Goal: Task Accomplishment & Management: Manage account settings

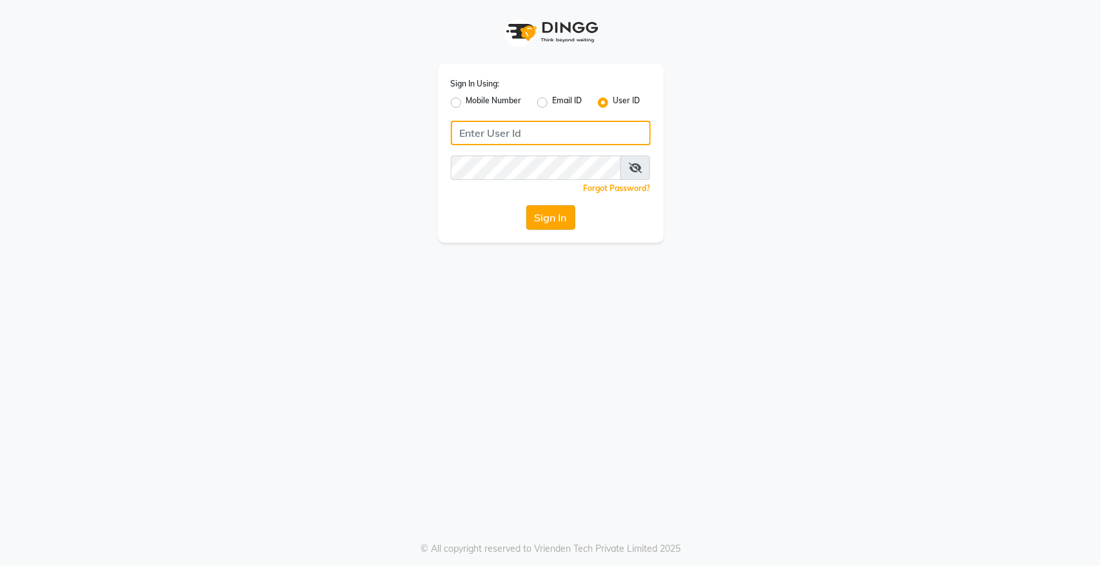
type input "hairempire"
click at [559, 224] on button "Sign In" at bounding box center [550, 217] width 49 height 25
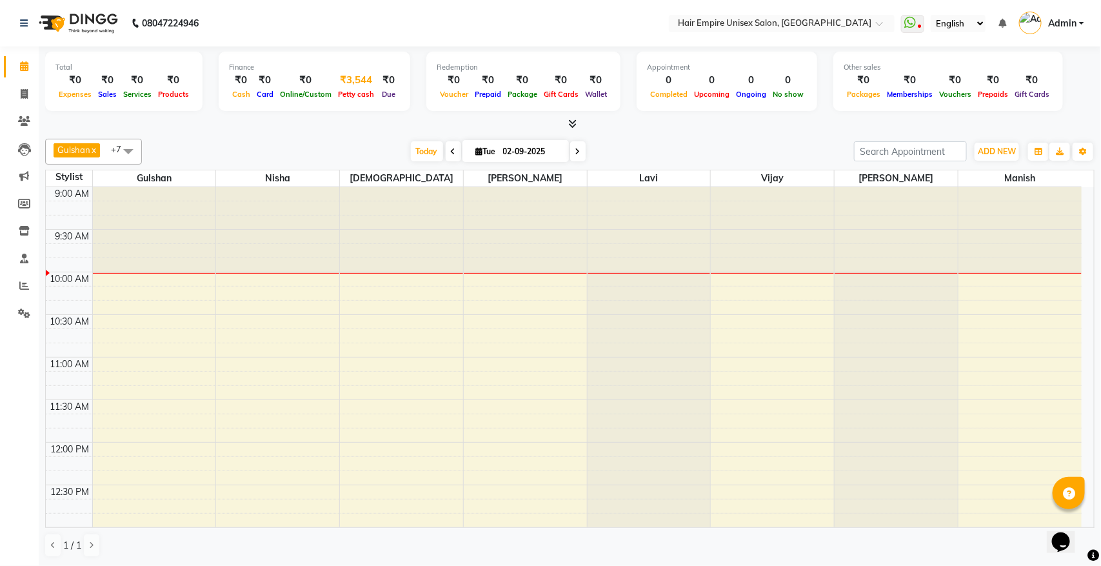
click at [353, 79] on div "₹3,544" at bounding box center [356, 80] width 43 height 15
select select "3957"
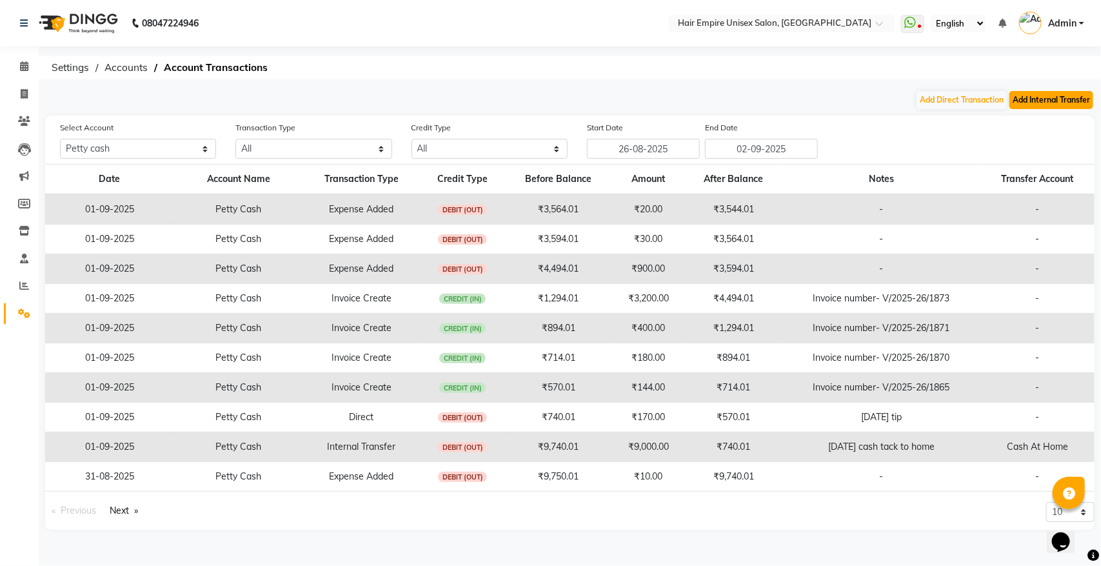
click at [1040, 102] on button "Add Internal Transfer" at bounding box center [1052, 100] width 84 height 18
select select "internal transfer"
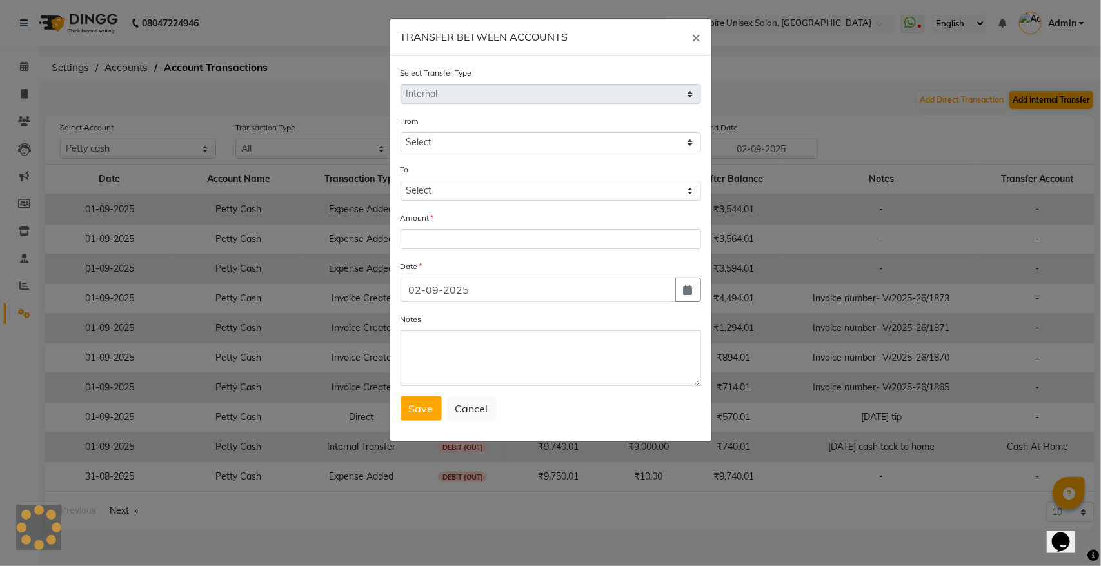
select select "3957"
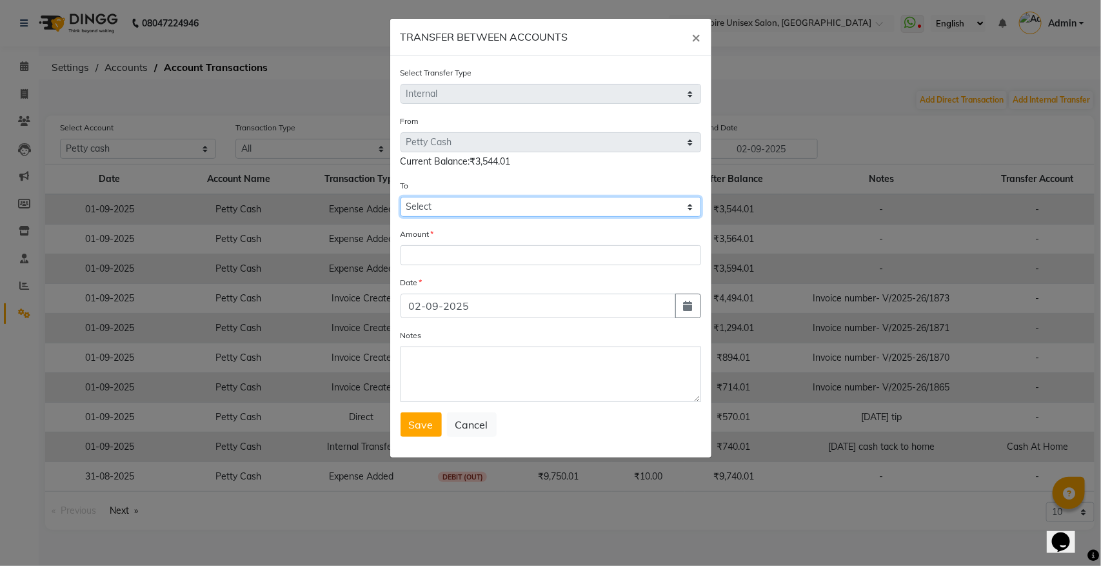
click at [431, 201] on select "Select [PERSON_NAME] Cash Cash At Home Gulshan Yes Bank [PERSON_NAME] Yes Bank" at bounding box center [551, 207] width 301 height 20
select select "3958"
click at [401, 197] on select "Select [PERSON_NAME] Cash Cash At Home Gulshan Yes Bank [PERSON_NAME] Yes Bank" at bounding box center [551, 207] width 301 height 20
click at [460, 250] on input "number" at bounding box center [551, 255] width 301 height 20
type input "2975"
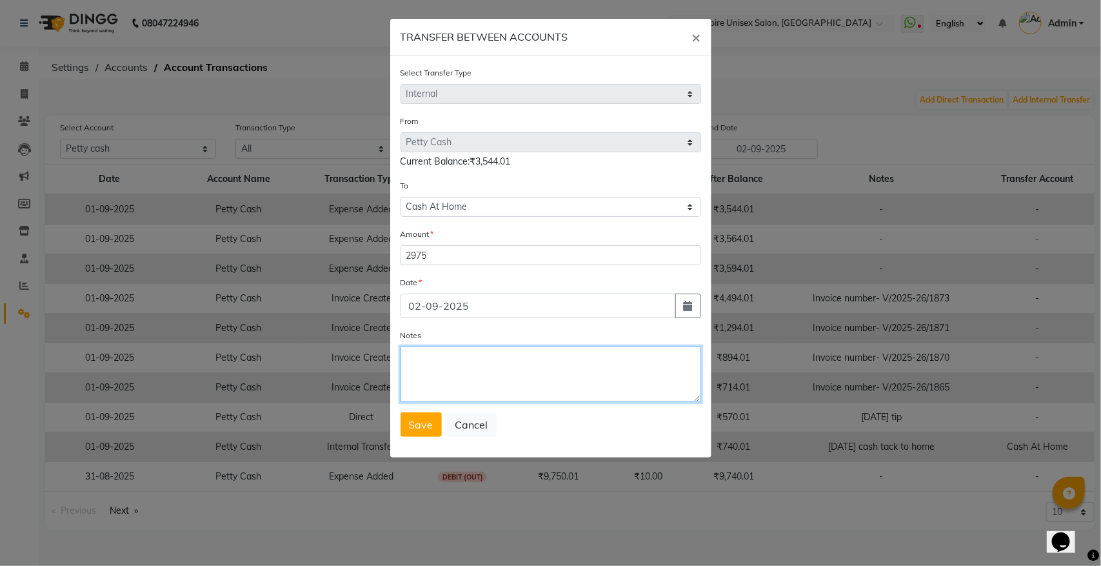
click at [446, 366] on textarea "Notes" at bounding box center [551, 373] width 301 height 55
type textarea "[DATE] cash tack to home"
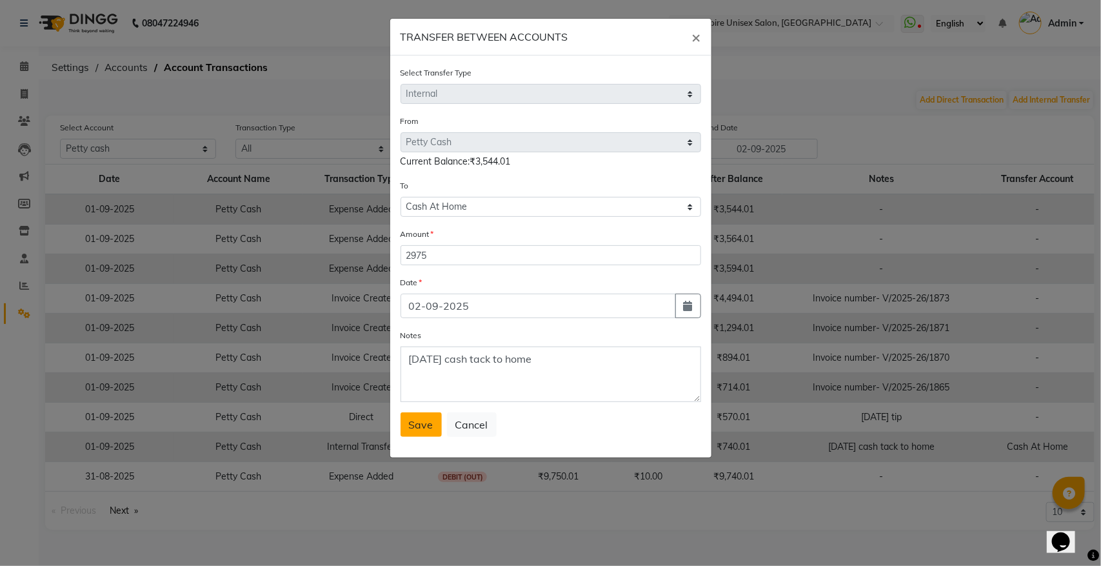
click at [415, 421] on span "Save" at bounding box center [421, 424] width 25 height 13
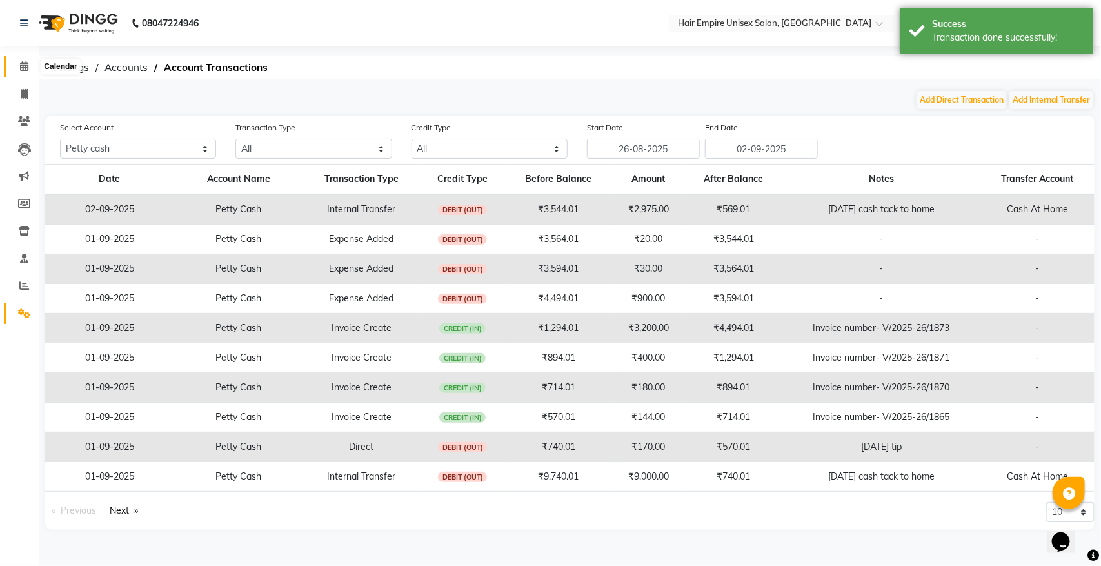
click at [24, 70] on icon at bounding box center [24, 66] width 8 height 10
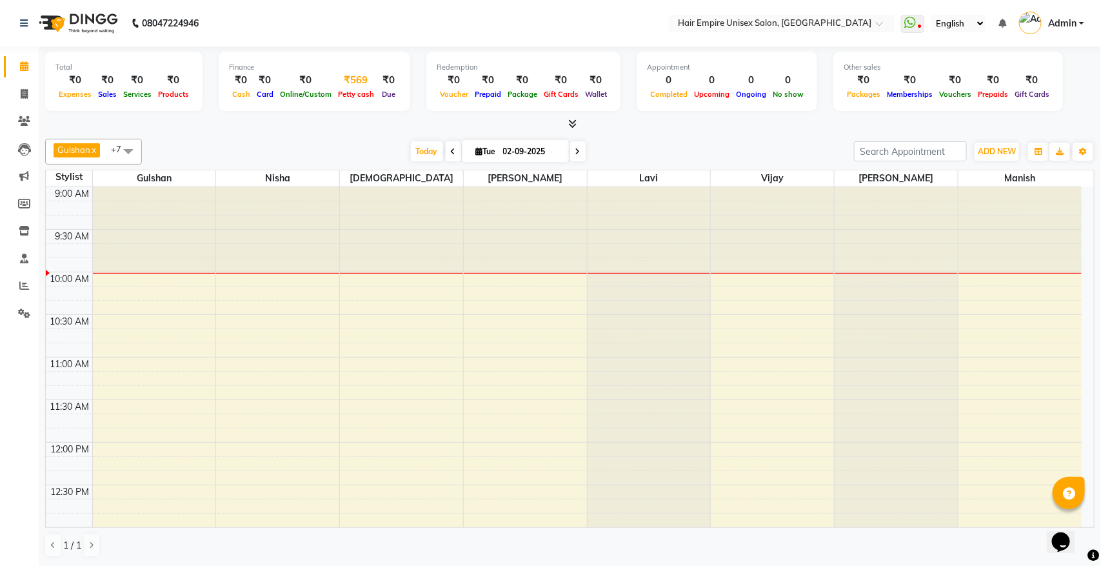
click at [359, 84] on div "₹569" at bounding box center [356, 80] width 43 height 15
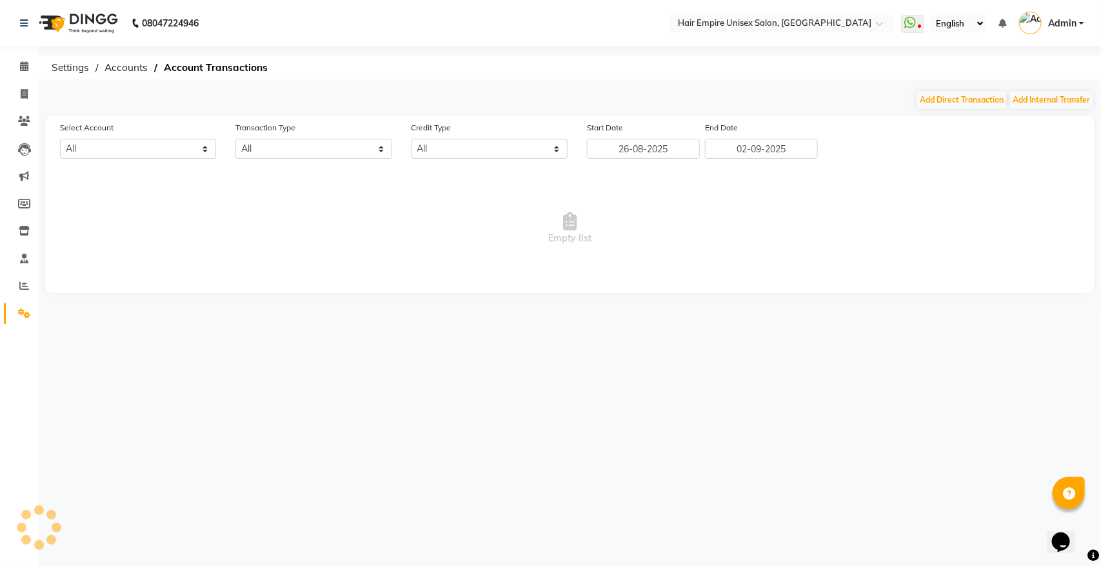
select select "3957"
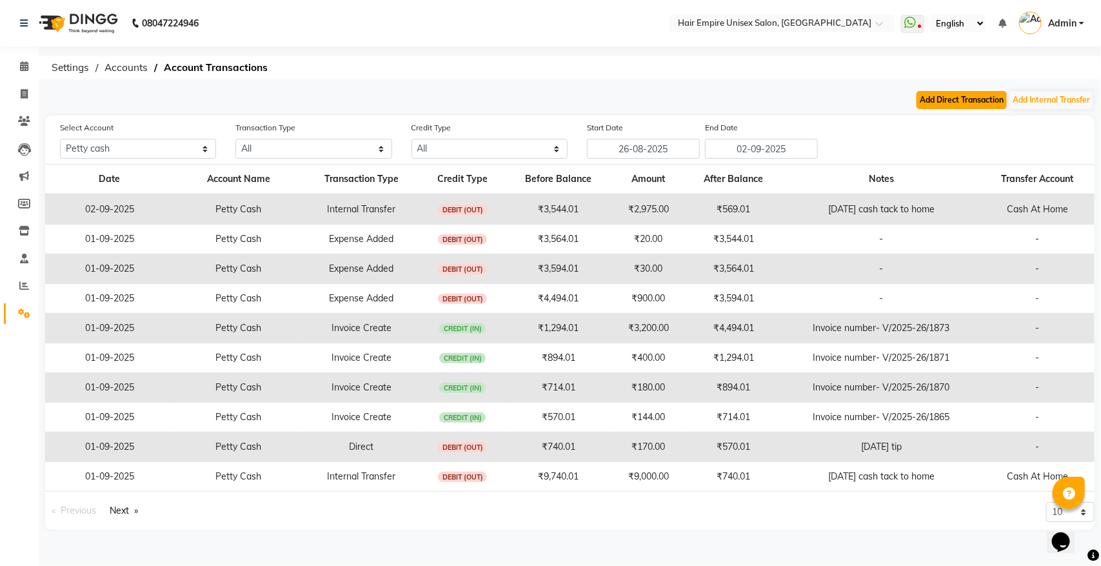
click at [972, 98] on button "Add Direct Transaction" at bounding box center [962, 100] width 90 height 18
select select "direct"
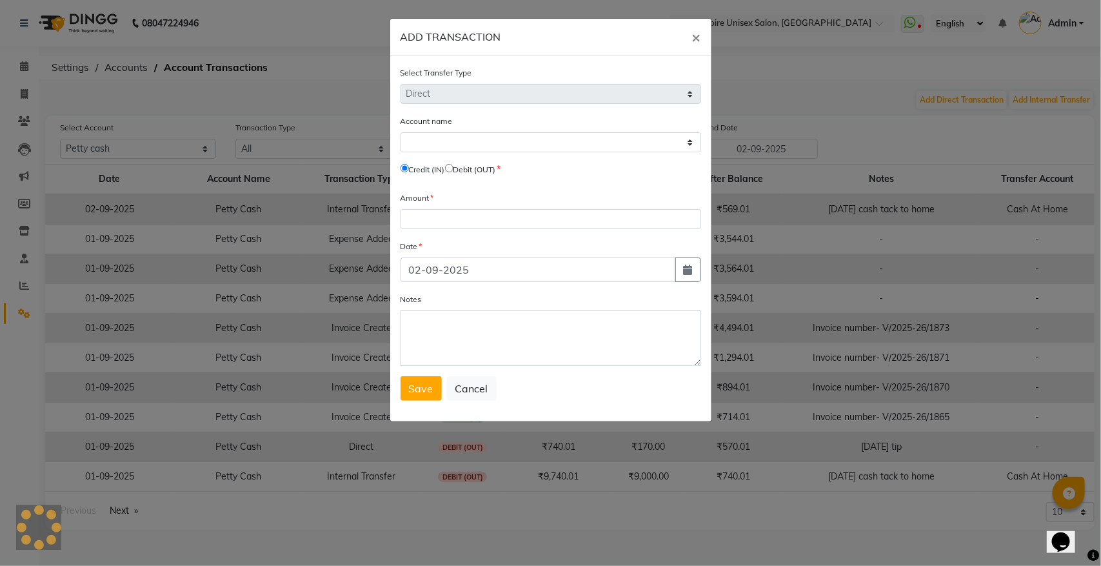
select select "3957"
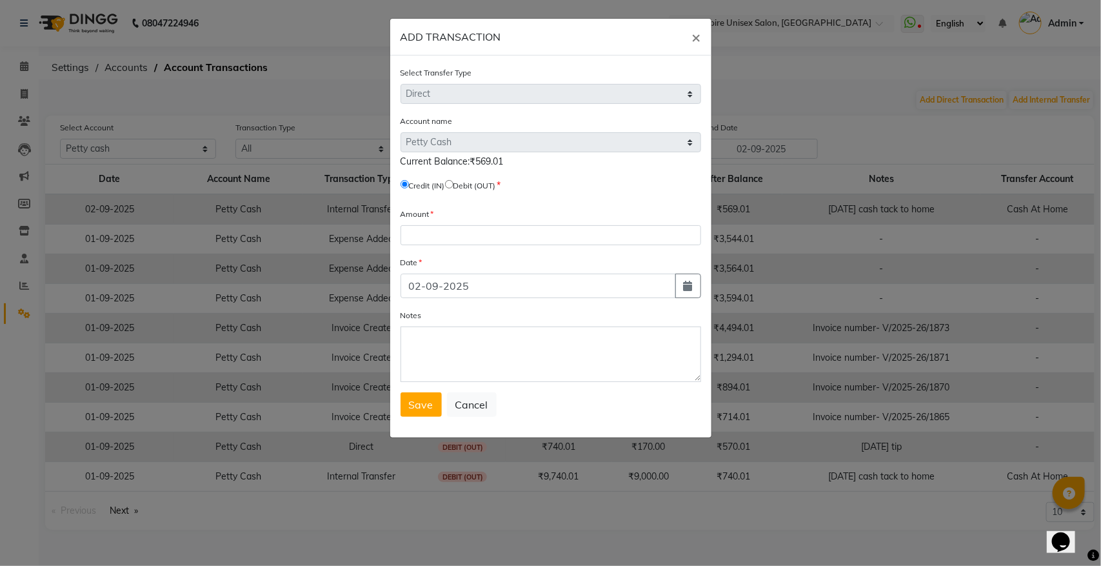
click at [454, 187] on input "radio" at bounding box center [449, 184] width 8 height 8
radio input "true"
click at [463, 230] on input "number" at bounding box center [551, 235] width 301 height 20
type input "99"
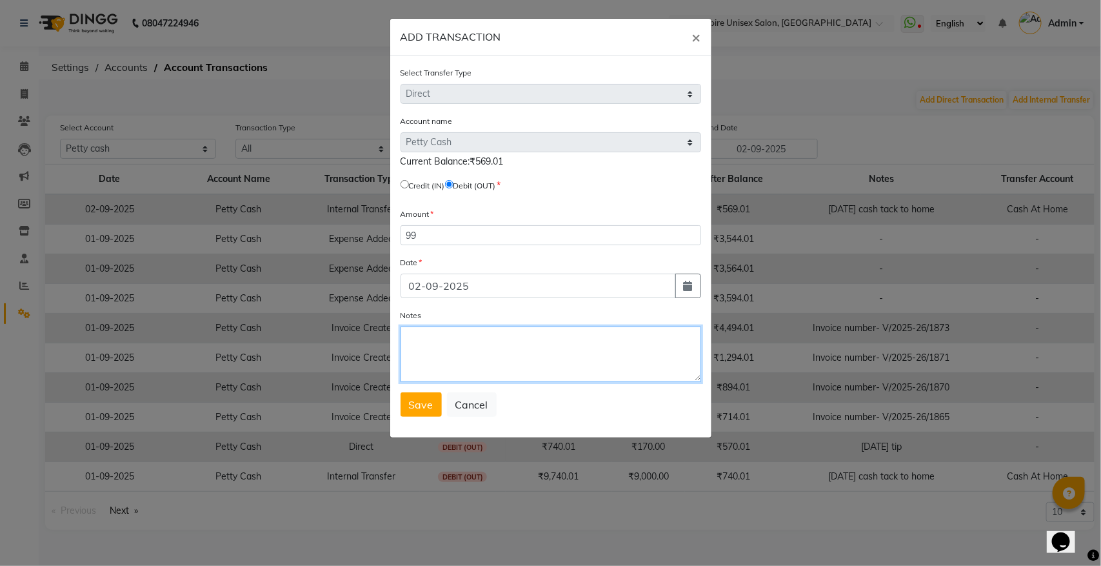
click at [430, 350] on textarea "Notes" at bounding box center [551, 353] width 301 height 55
type textarea "[DATE] tip"
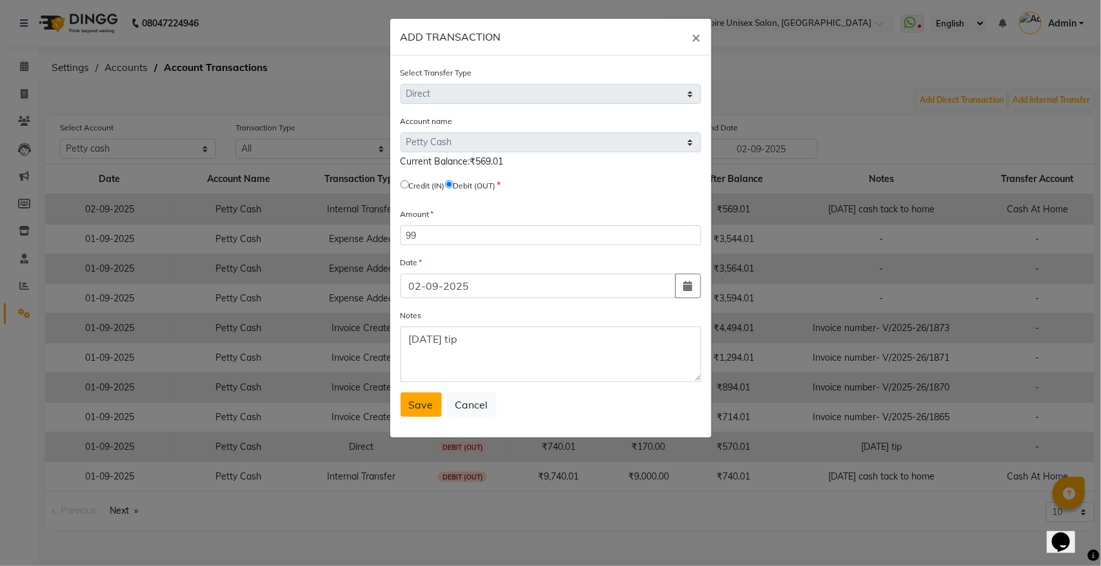
click at [423, 404] on span "Save" at bounding box center [421, 404] width 25 height 13
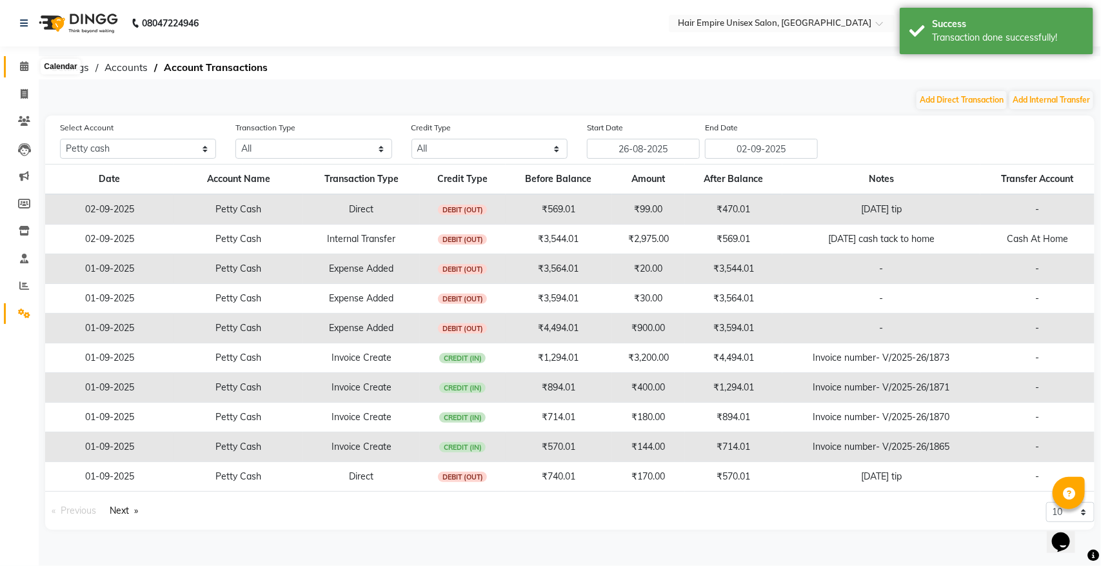
click at [24, 69] on icon at bounding box center [24, 66] width 8 height 10
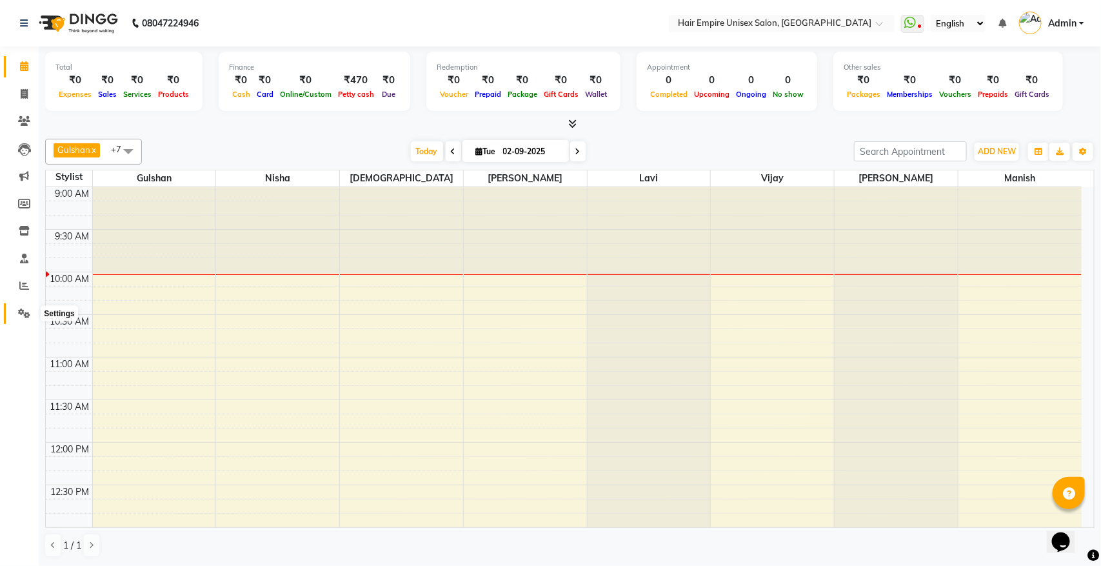
click at [21, 312] on icon at bounding box center [24, 313] width 12 height 10
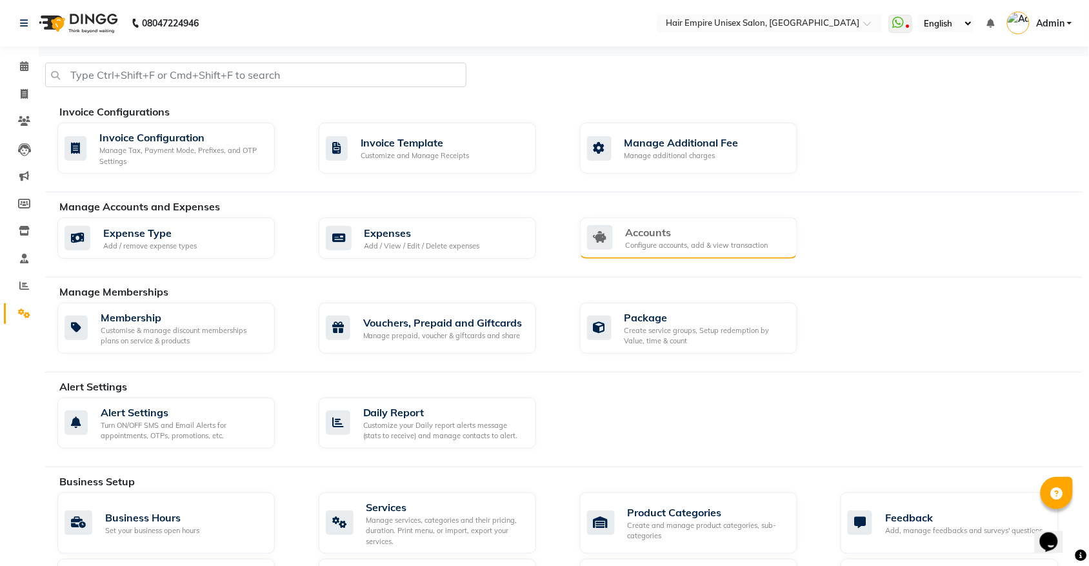
click at [644, 235] on div "Accounts" at bounding box center [697, 232] width 143 height 15
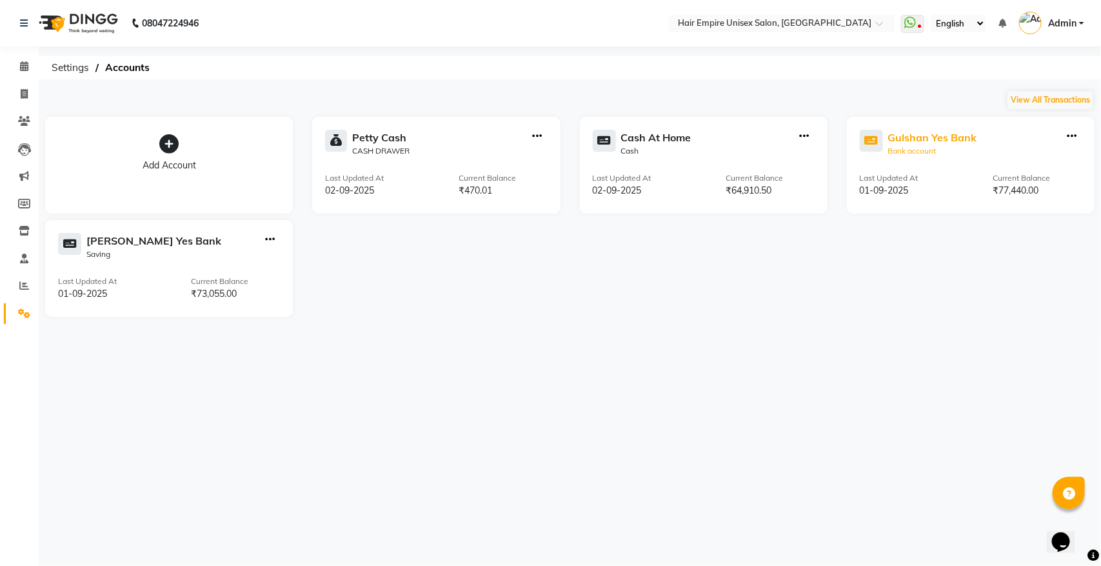
click at [921, 145] on div "Bank account" at bounding box center [932, 151] width 89 height 12
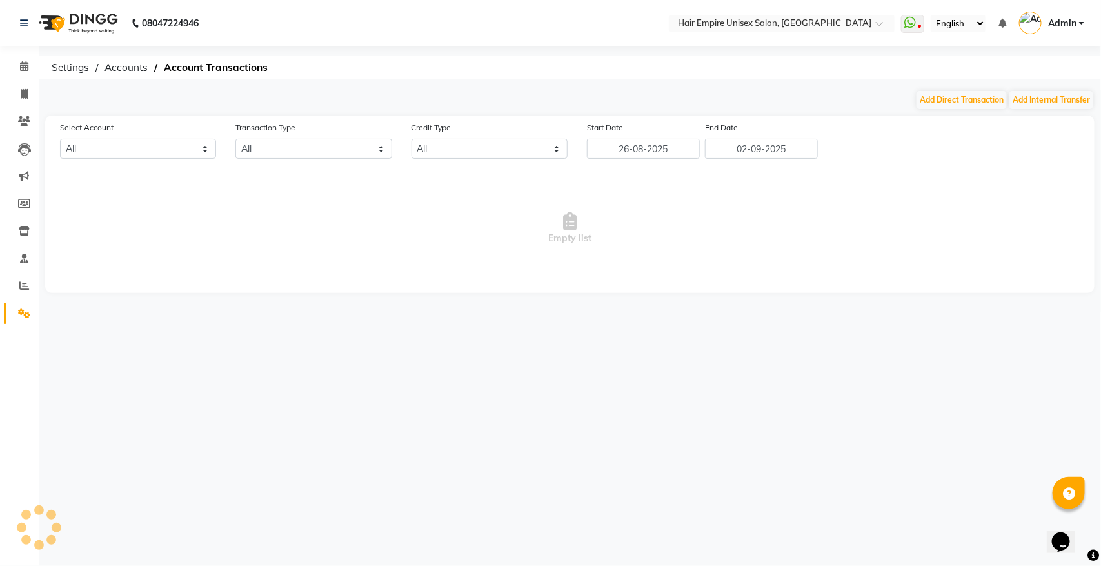
select select "3997"
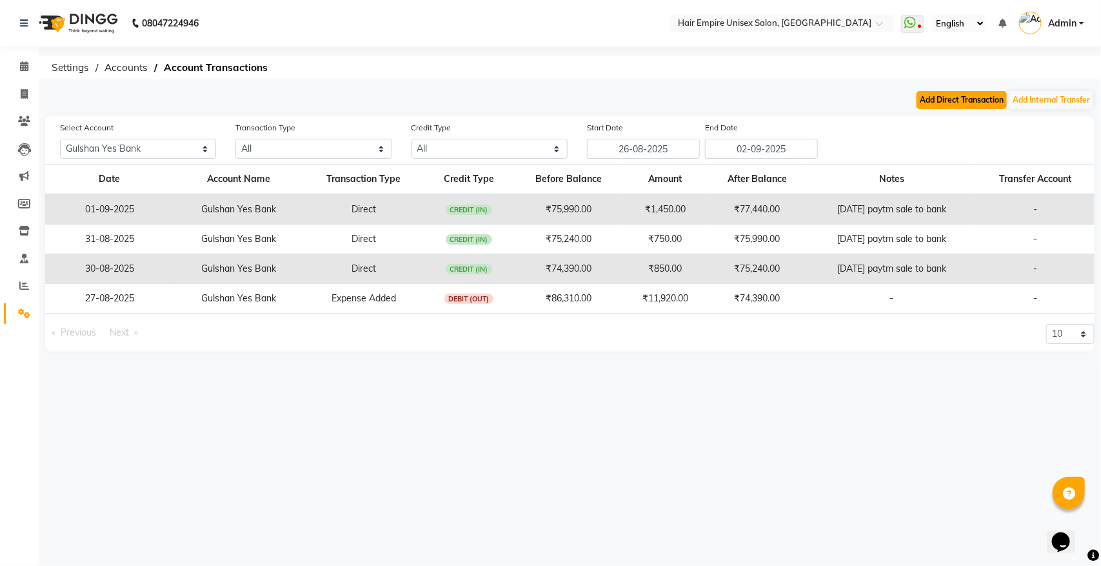
click at [935, 102] on button "Add Direct Transaction" at bounding box center [962, 100] width 90 height 18
select select "direct"
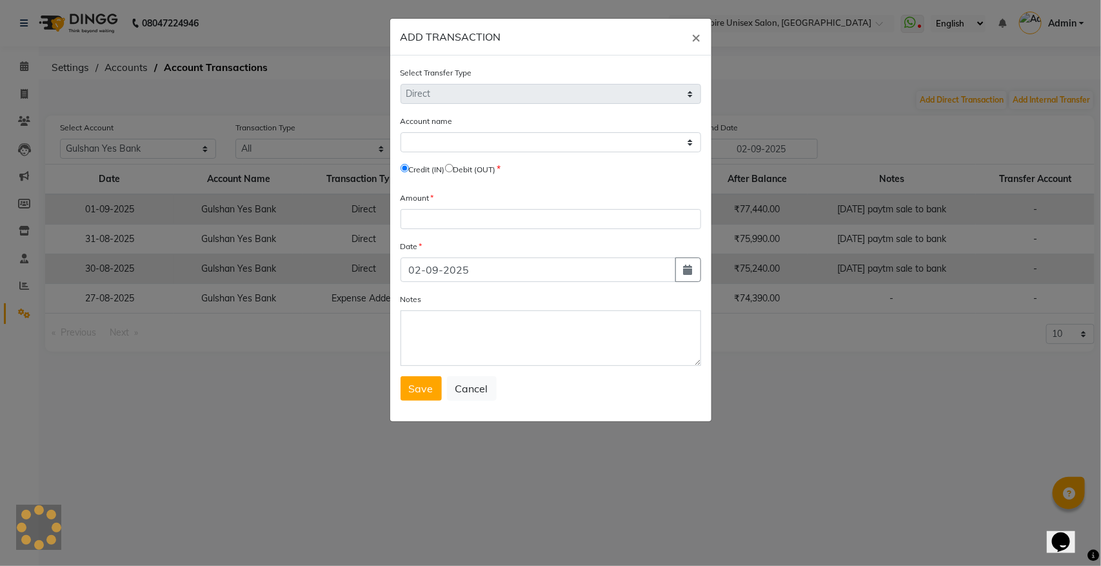
select select "3997"
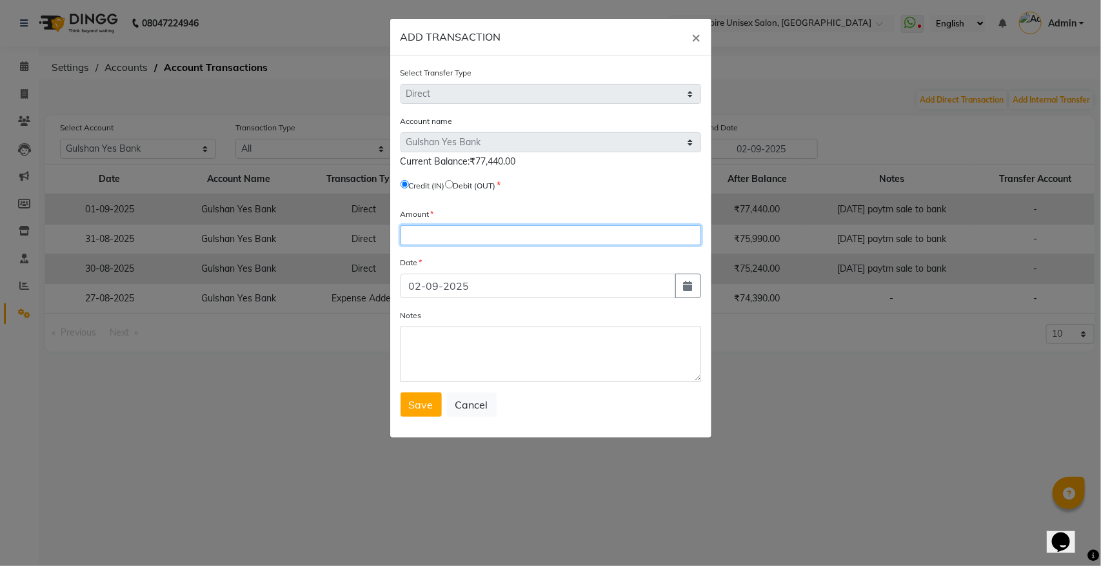
click at [468, 229] on input "number" at bounding box center [551, 235] width 301 height 20
type input "5140"
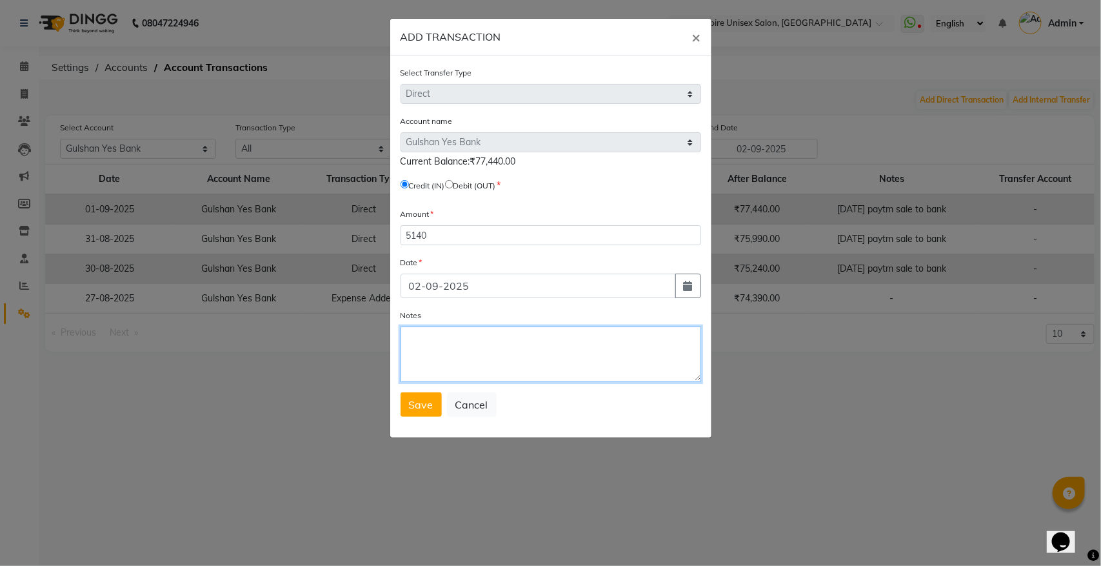
click at [426, 343] on textarea "Notes" at bounding box center [551, 353] width 301 height 55
type textarea "[DATE] paytm salr to bank"
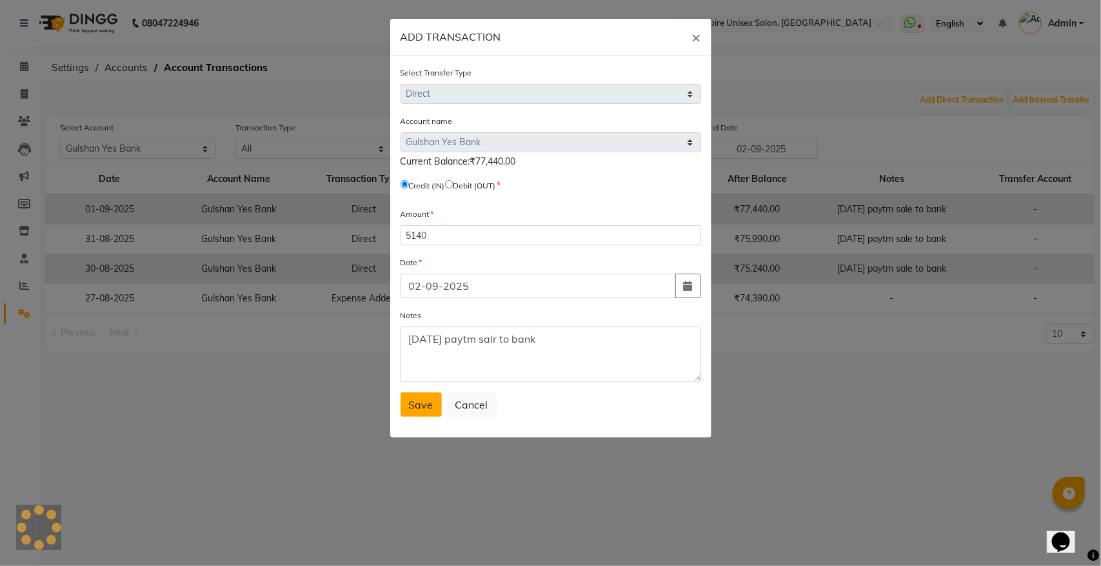
click at [423, 410] on button "Save" at bounding box center [421, 404] width 41 height 25
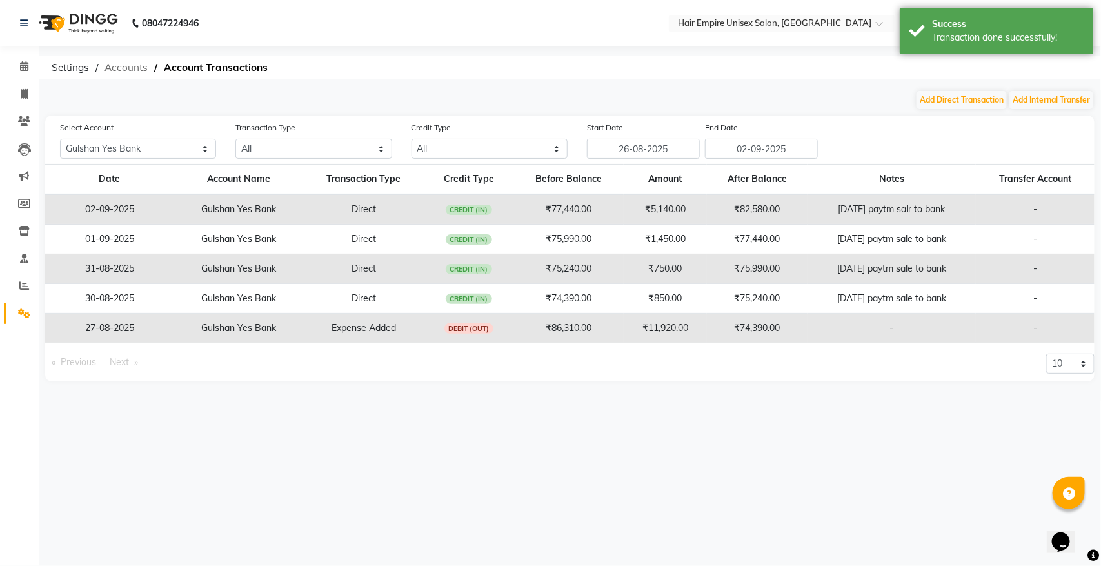
click at [121, 68] on span "Accounts" at bounding box center [126, 67] width 56 height 23
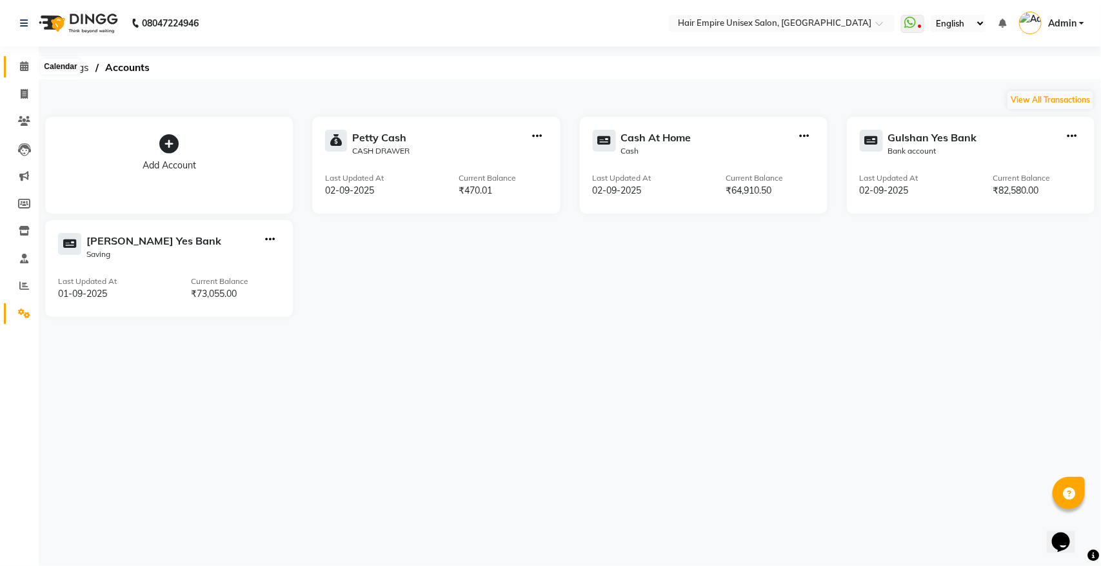
click at [25, 68] on icon at bounding box center [24, 66] width 8 height 10
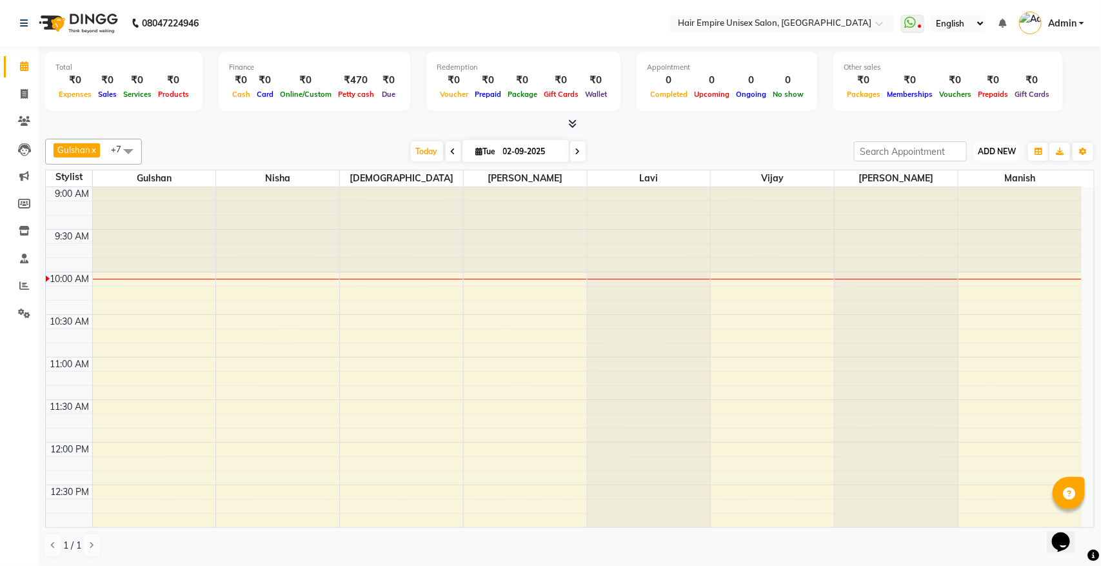
click at [987, 145] on button "ADD NEW Toggle Dropdown" at bounding box center [997, 152] width 45 height 18
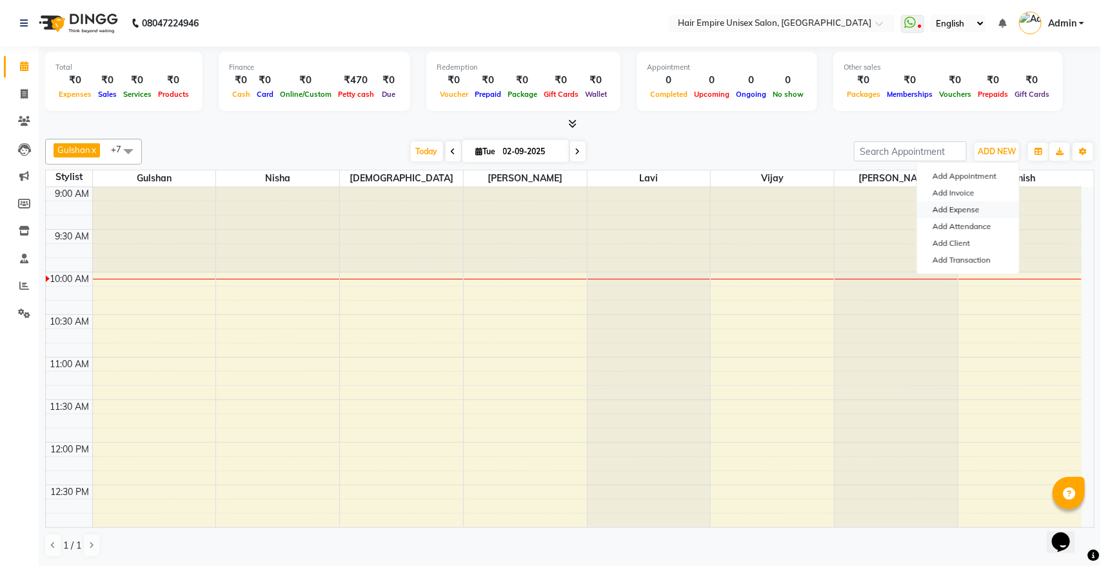
click at [963, 208] on link "Add Expense" at bounding box center [968, 209] width 102 height 17
select select "1"
select select "3957"
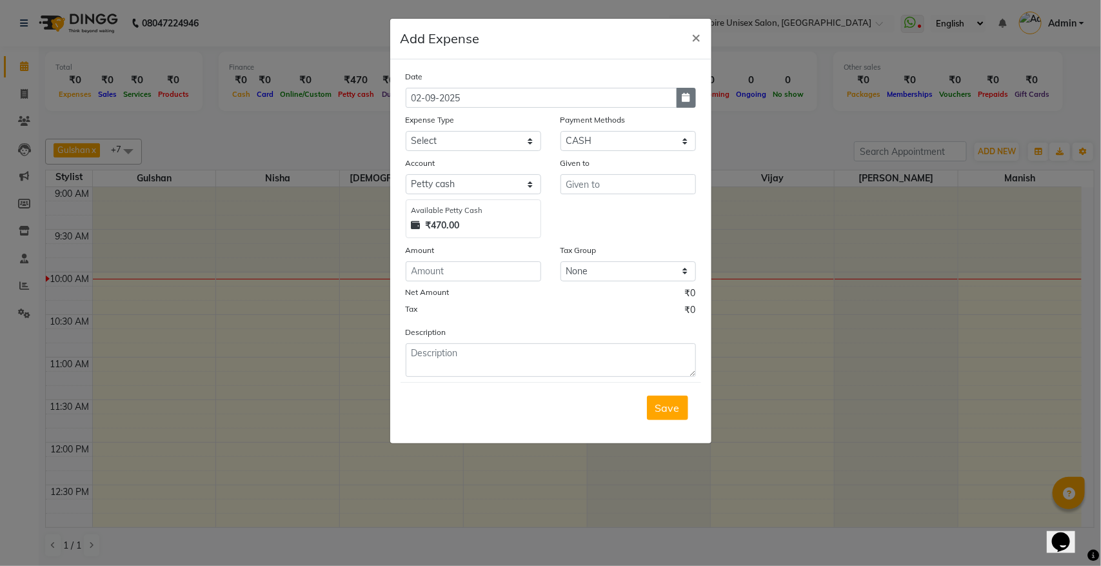
click at [689, 103] on button "button" at bounding box center [686, 98] width 19 height 20
select select "9"
select select "2025"
click at [412, 117] on button "Previous month" at bounding box center [417, 122] width 11 height 21
select select "8"
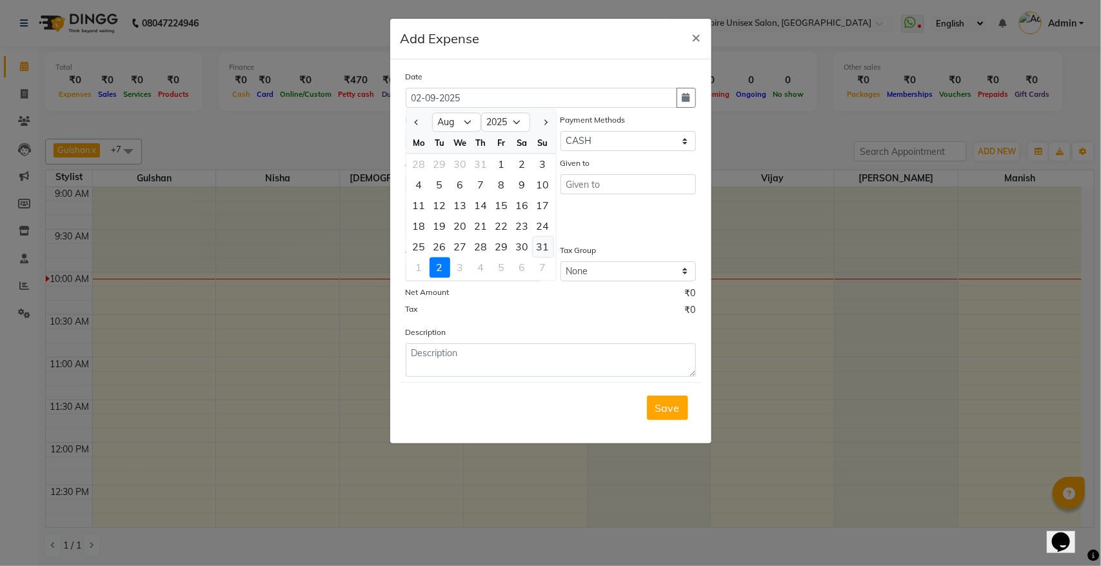
click at [544, 246] on div "31" at bounding box center [543, 247] width 21 height 21
type input "31-08-2025"
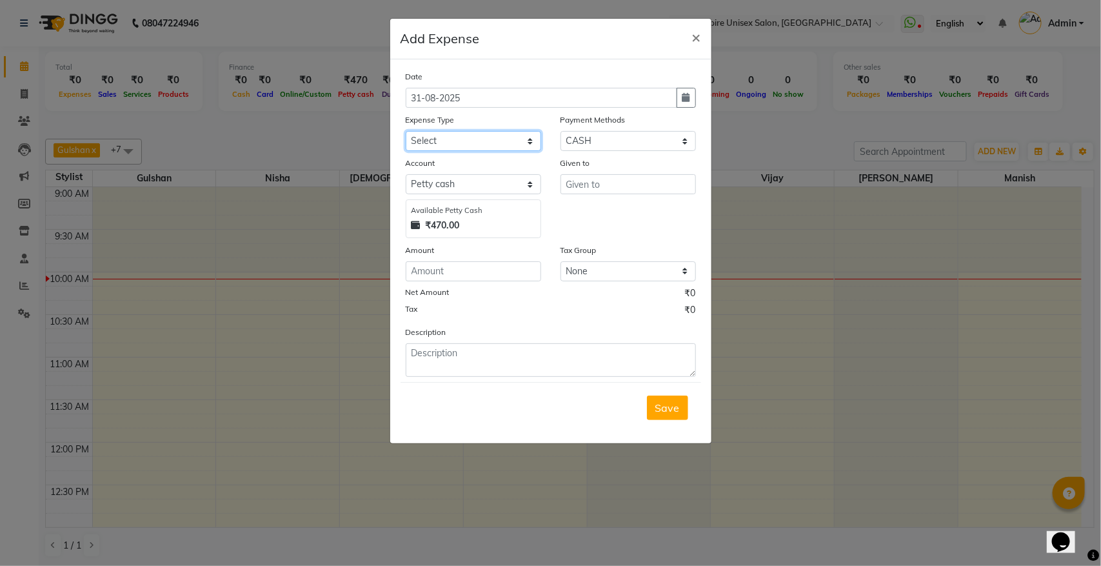
click at [502, 141] on select "Select Advance Salary Bank charges Cash transfer to bank donation Electricity B…" at bounding box center [473, 141] width 135 height 20
select select "8821"
click at [406, 131] on select "Select Advance Salary Bank charges Cash transfer to bank donation Electricity B…" at bounding box center [473, 141] width 135 height 20
click at [644, 140] on select "Select PayTM CASH PhonePe Wallet" at bounding box center [628, 141] width 135 height 20
select select "7"
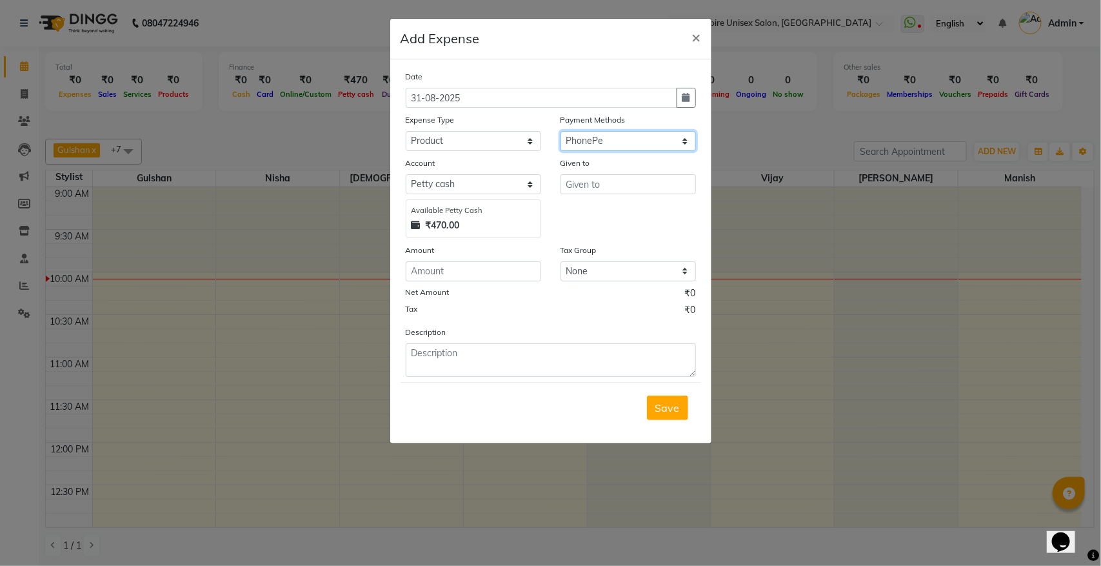
click at [561, 131] on select "Select PayTM CASH PhonePe Wallet" at bounding box center [628, 141] width 135 height 20
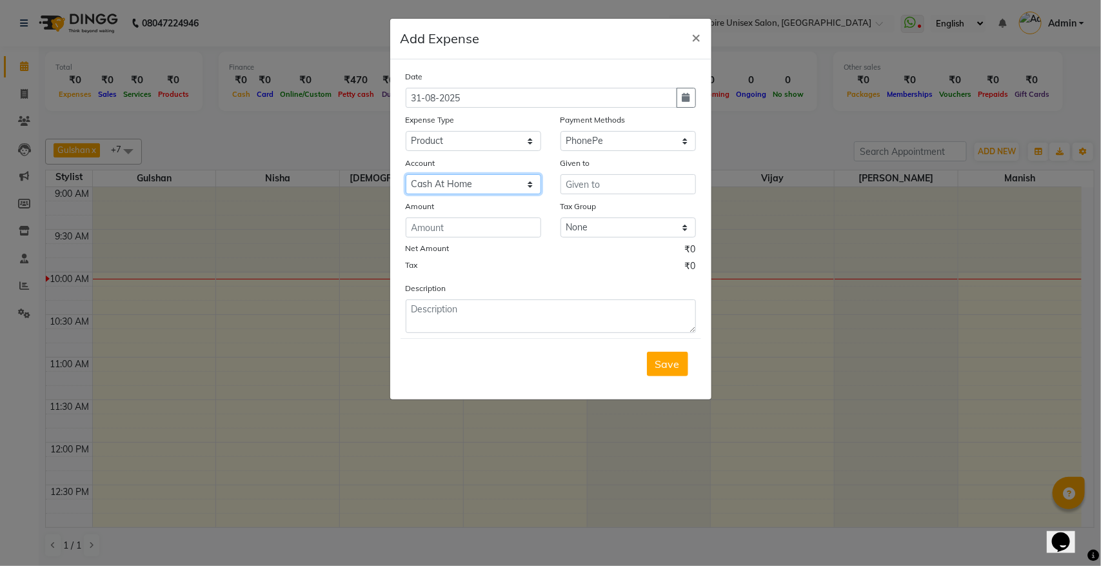
click at [517, 182] on select "Select Cash At Home Gulshan Yes Bank [PERSON_NAME] Yes Bank" at bounding box center [473, 184] width 135 height 20
select select "6132"
click at [406, 174] on select "Select Cash At Home Gulshan Yes Bank [PERSON_NAME] Yes Bank" at bounding box center [473, 184] width 135 height 20
click at [620, 187] on input "text" at bounding box center [628, 184] width 135 height 20
type input "yogesh"
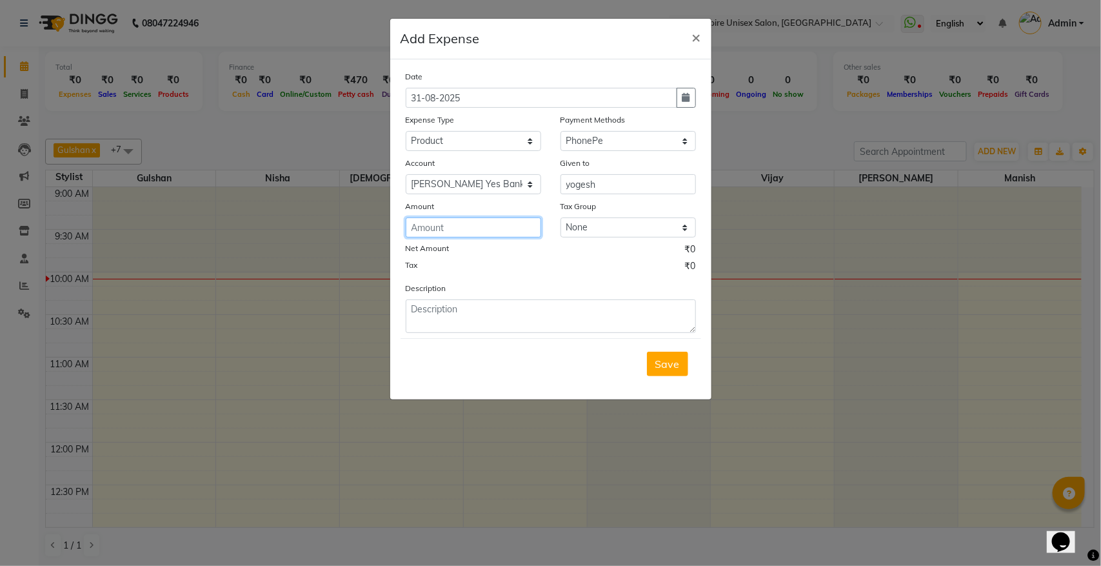
click at [526, 226] on input "number" at bounding box center [473, 227] width 135 height 20
type input "25000"
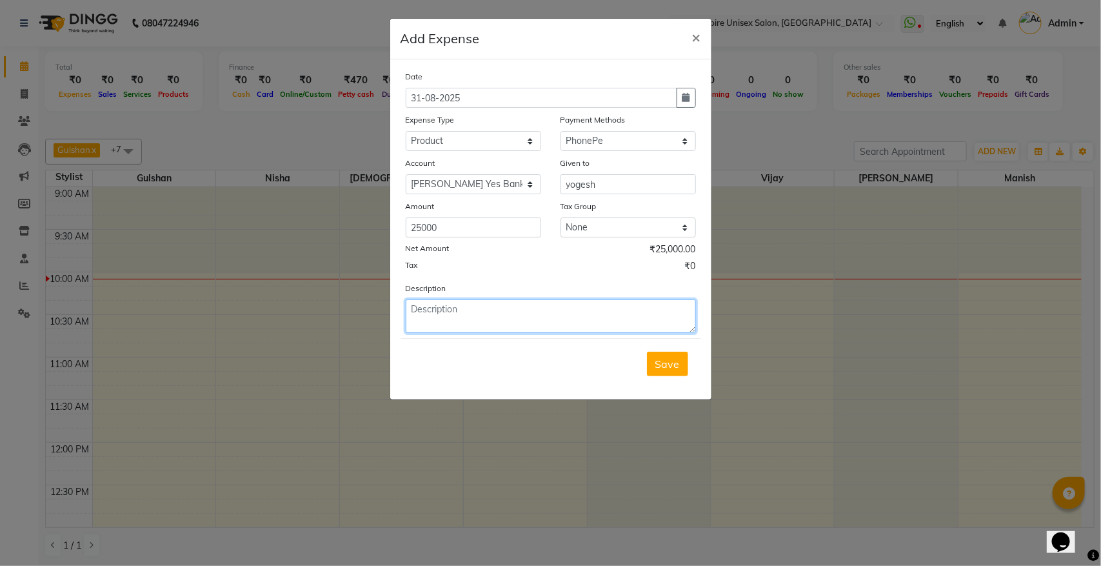
click at [450, 323] on textarea at bounding box center [551, 316] width 290 height 34
type textarea "yogesh product payment"
click at [678, 357] on span "Save" at bounding box center [667, 363] width 25 height 13
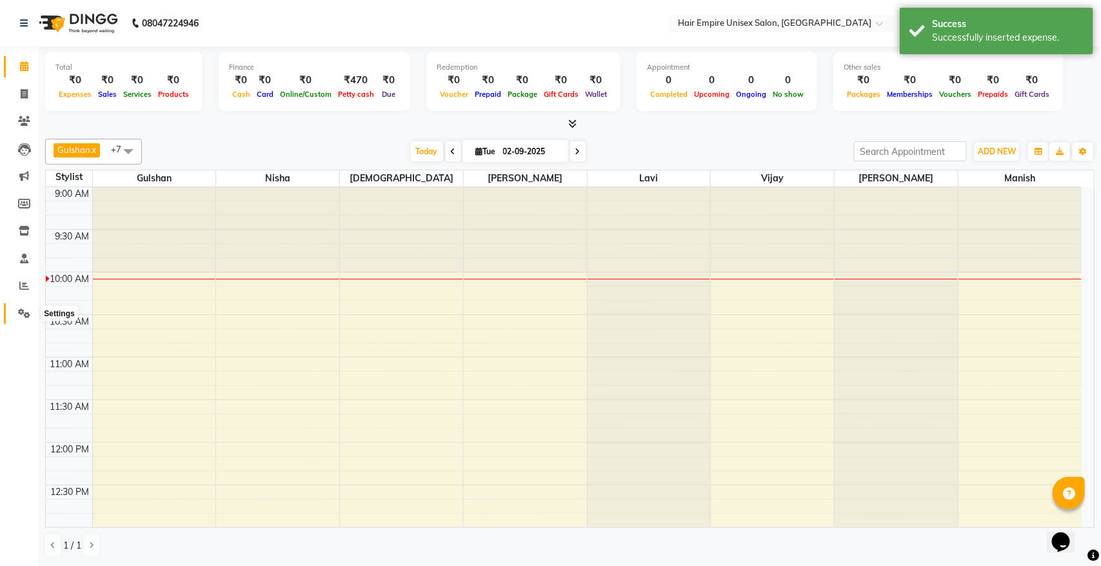
click at [26, 312] on icon at bounding box center [24, 313] width 12 height 10
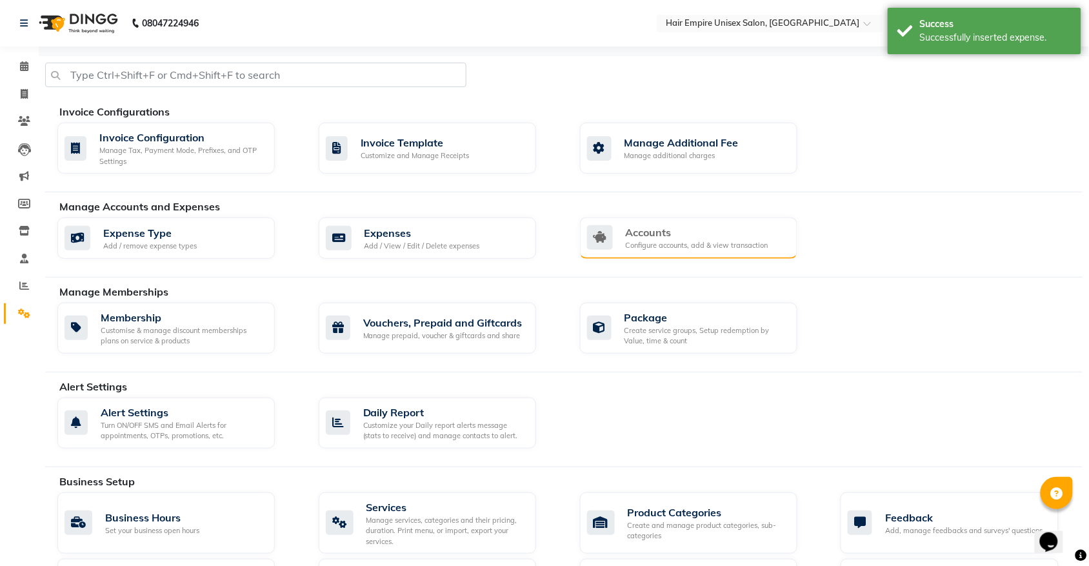
click at [666, 248] on div "Configure accounts, add & view transaction" at bounding box center [697, 245] width 143 height 11
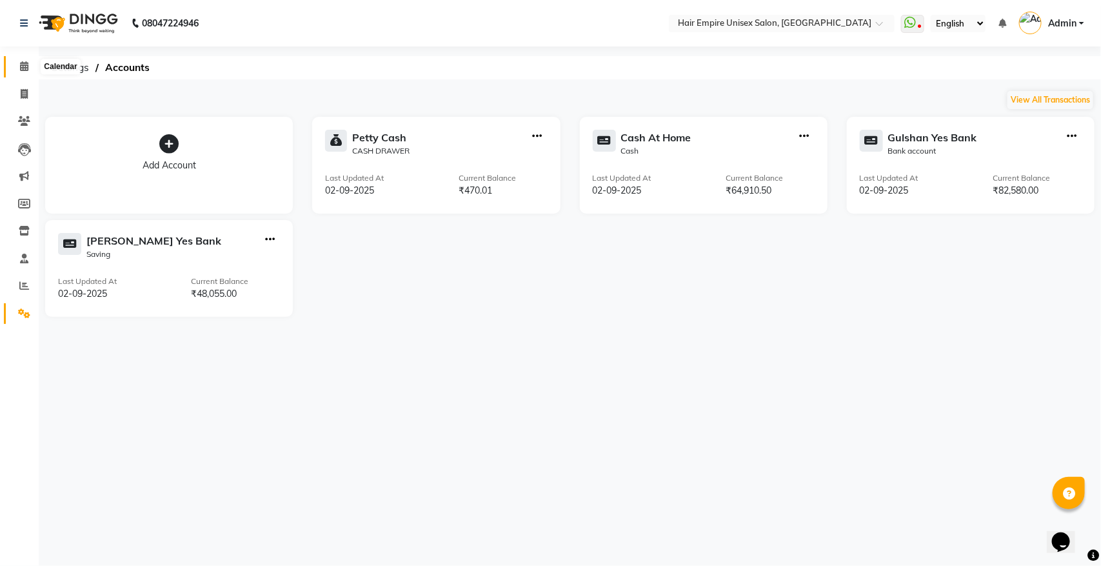
click at [21, 71] on icon at bounding box center [24, 66] width 8 height 10
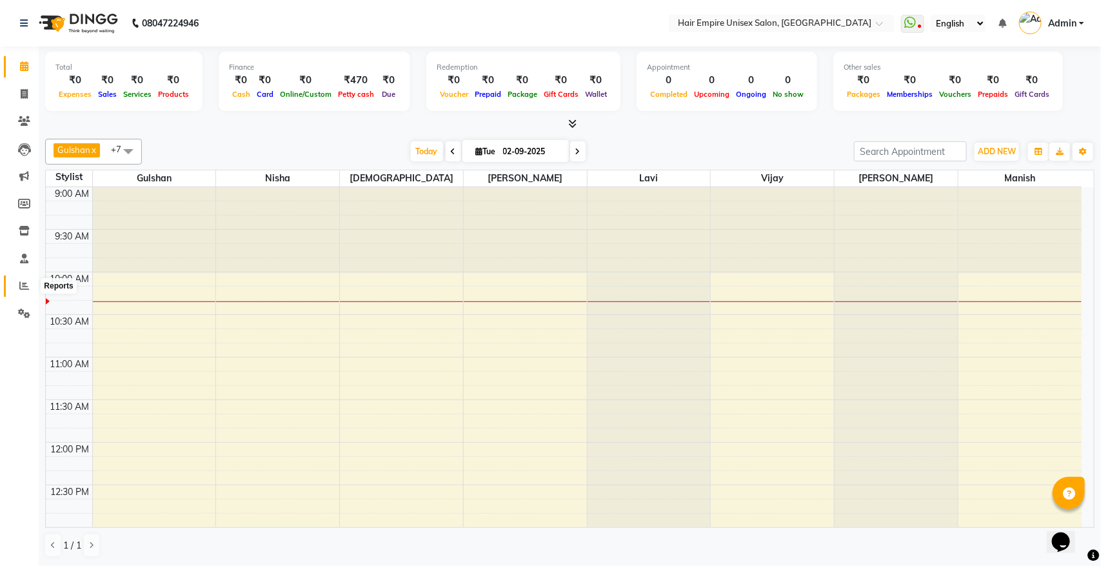
click at [28, 285] on icon at bounding box center [24, 286] width 10 height 10
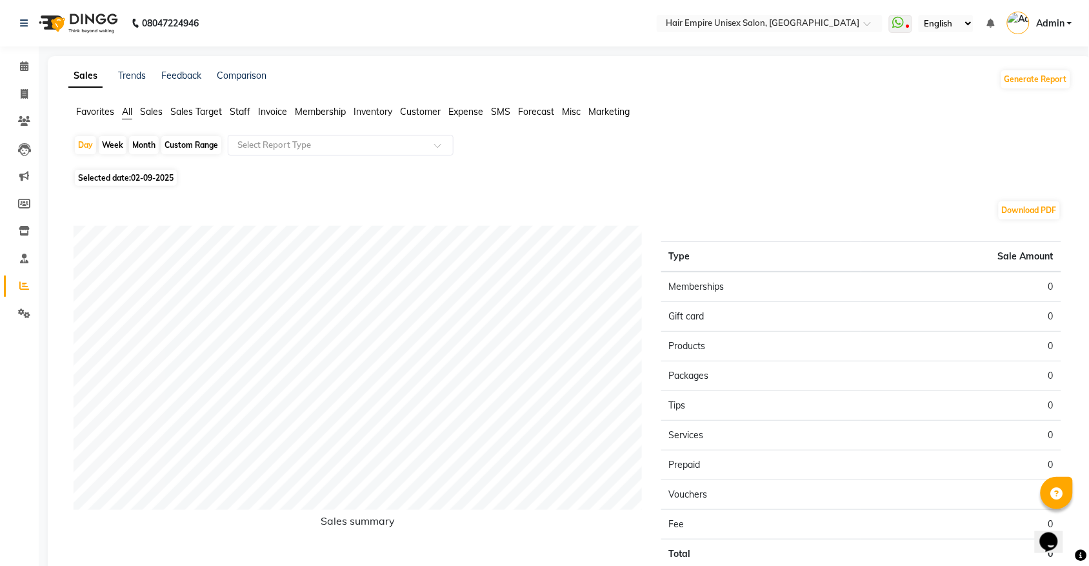
click at [237, 106] on span "Staff" at bounding box center [240, 112] width 21 height 12
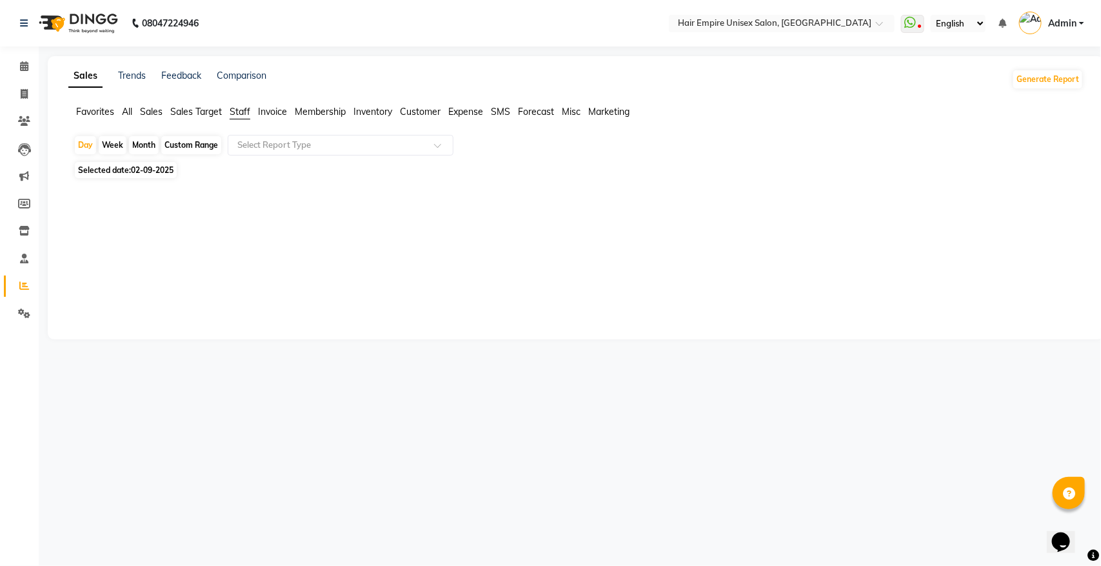
click at [95, 169] on span "Selected date: [DATE]" at bounding box center [126, 170] width 102 height 16
select select "9"
select select "2025"
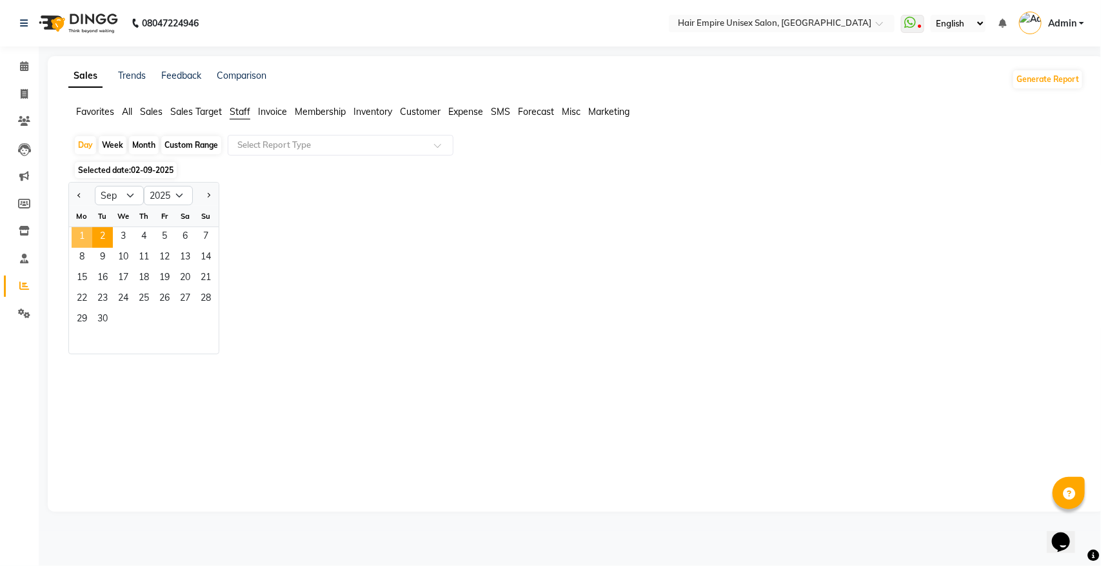
click at [81, 233] on span "1" at bounding box center [82, 237] width 21 height 21
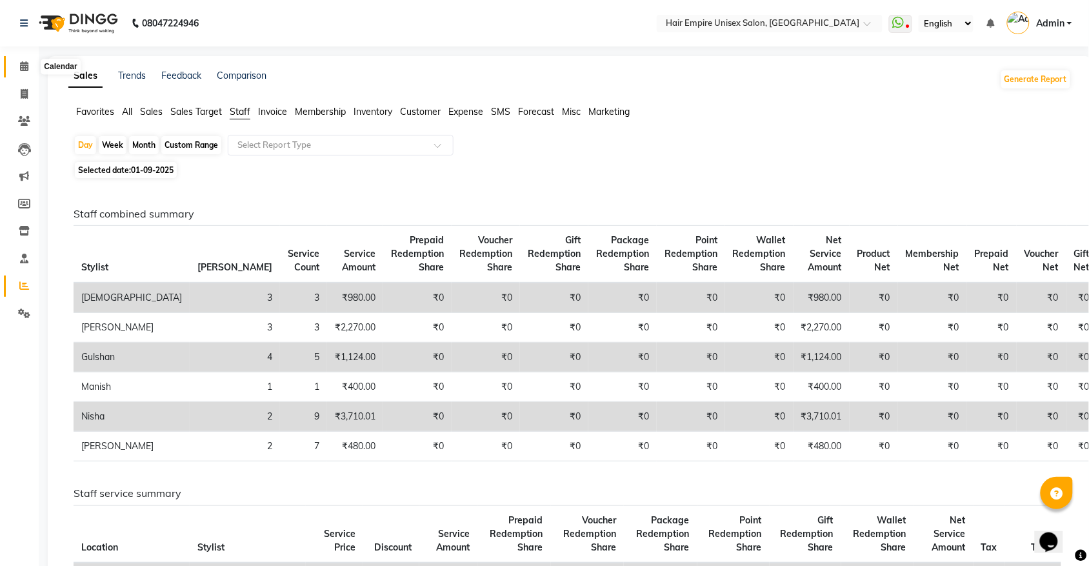
click at [24, 65] on icon at bounding box center [24, 66] width 8 height 10
